Goal: Information Seeking & Learning: Find specific fact

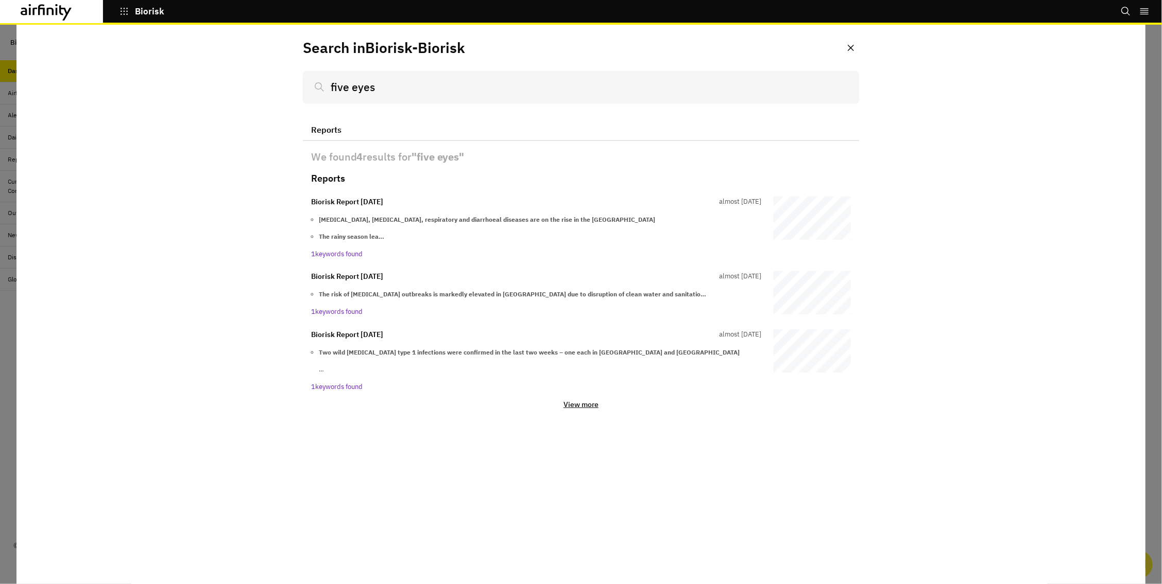
type input "five eyes"
click at [576, 400] on p "View more" at bounding box center [580, 404] width 35 height 9
click at [372, 79] on input "five eyes" at bounding box center [581, 87] width 556 height 32
click at [401, 81] on input "five eyes" at bounding box center [581, 87] width 556 height 32
click at [576, 400] on p "View more" at bounding box center [580, 404] width 35 height 9
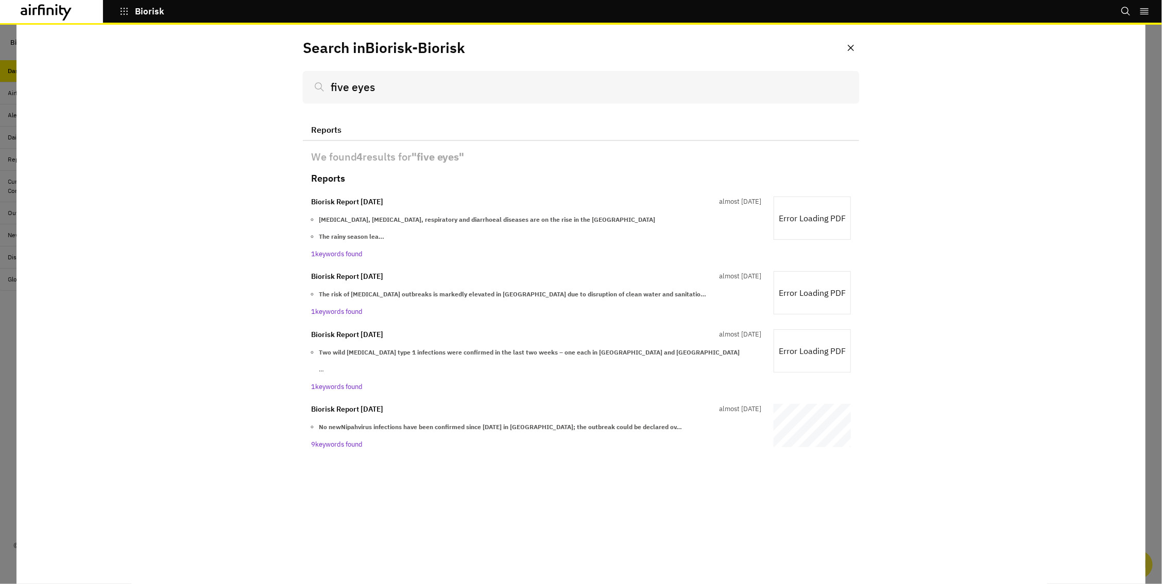
click at [5, 331] on div at bounding box center [581, 305] width 1162 height 560
